Goal: Information Seeking & Learning: Learn about a topic

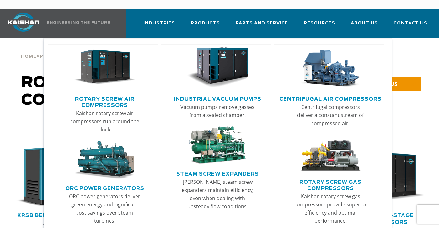
click at [97, 59] on img "Main menu" at bounding box center [104, 67] width 61 height 41
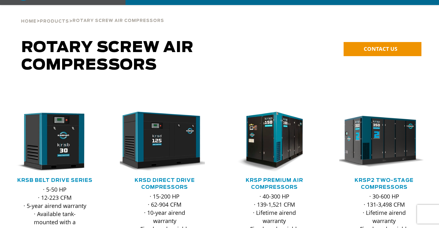
scroll to position [126, 0]
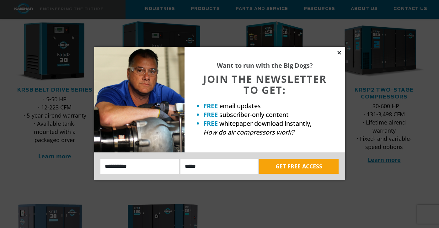
click at [338, 52] on icon at bounding box center [338, 52] width 3 height 3
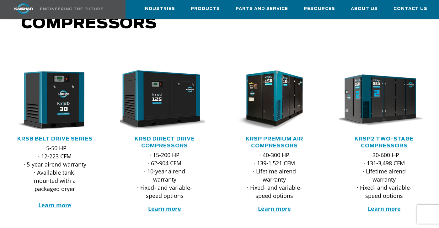
scroll to position [0, 0]
